Goal: Information Seeking & Learning: Learn about a topic

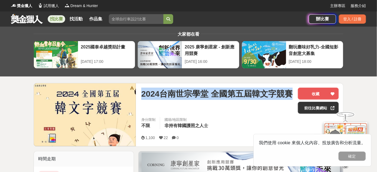
drag, startPoint x: 143, startPoint y: 92, endPoint x: 295, endPoint y: 94, distance: 151.6
click at [295, 94] on div "2024台南世宗學堂 全國第五屆韓文字競賽 收藏 前往比賽網站" at bounding box center [239, 102] width 197 height 29
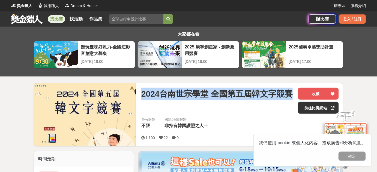
drag, startPoint x: 141, startPoint y: 93, endPoint x: 293, endPoint y: 97, distance: 152.5
click at [293, 97] on div "2024台南世宗學堂 全國第五屆韓文字競賽" at bounding box center [217, 94] width 152 height 12
copy span "2024台南世宗學堂 全國第五屆韓文字競賽"
